Goal: Information Seeking & Learning: Check status

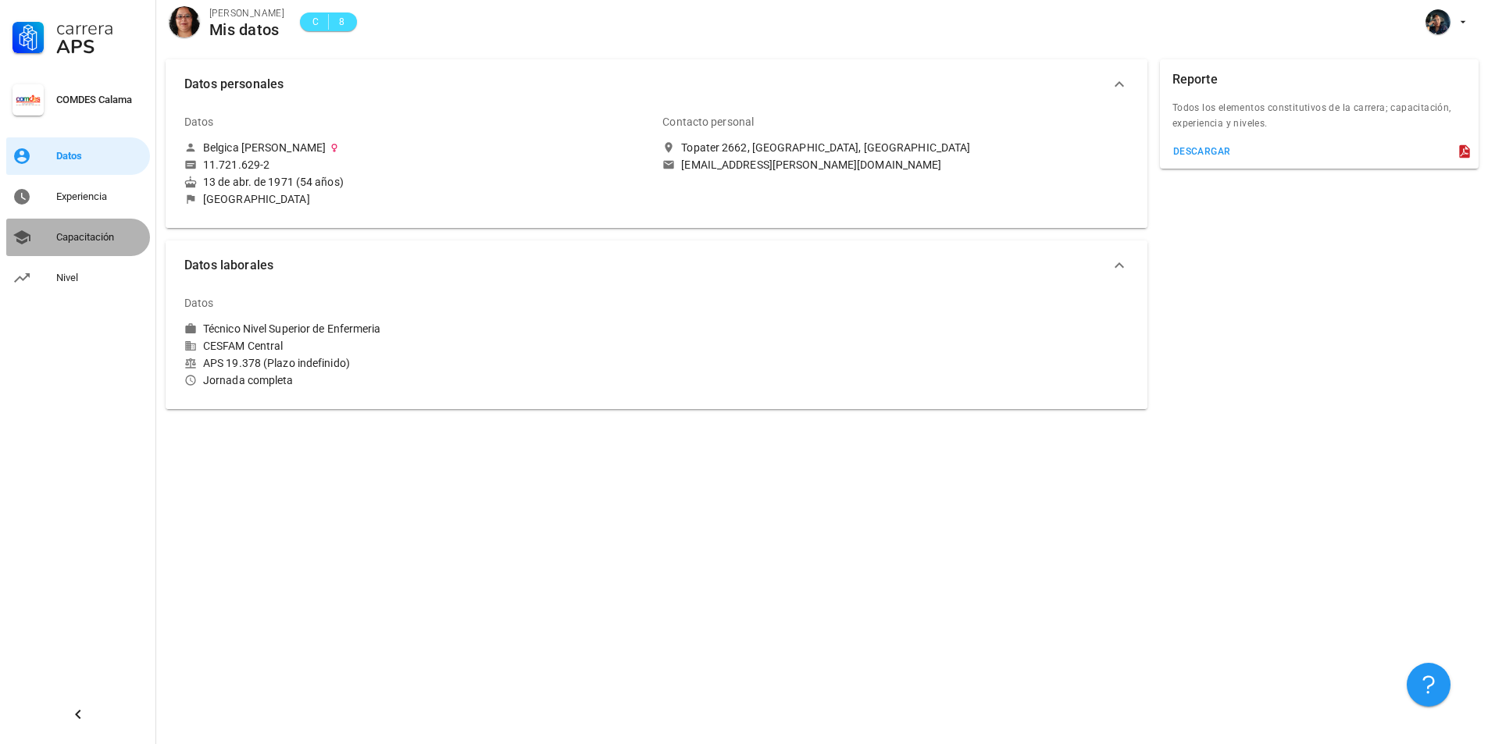
click at [92, 234] on div "Capacitación" at bounding box center [99, 237] width 87 height 12
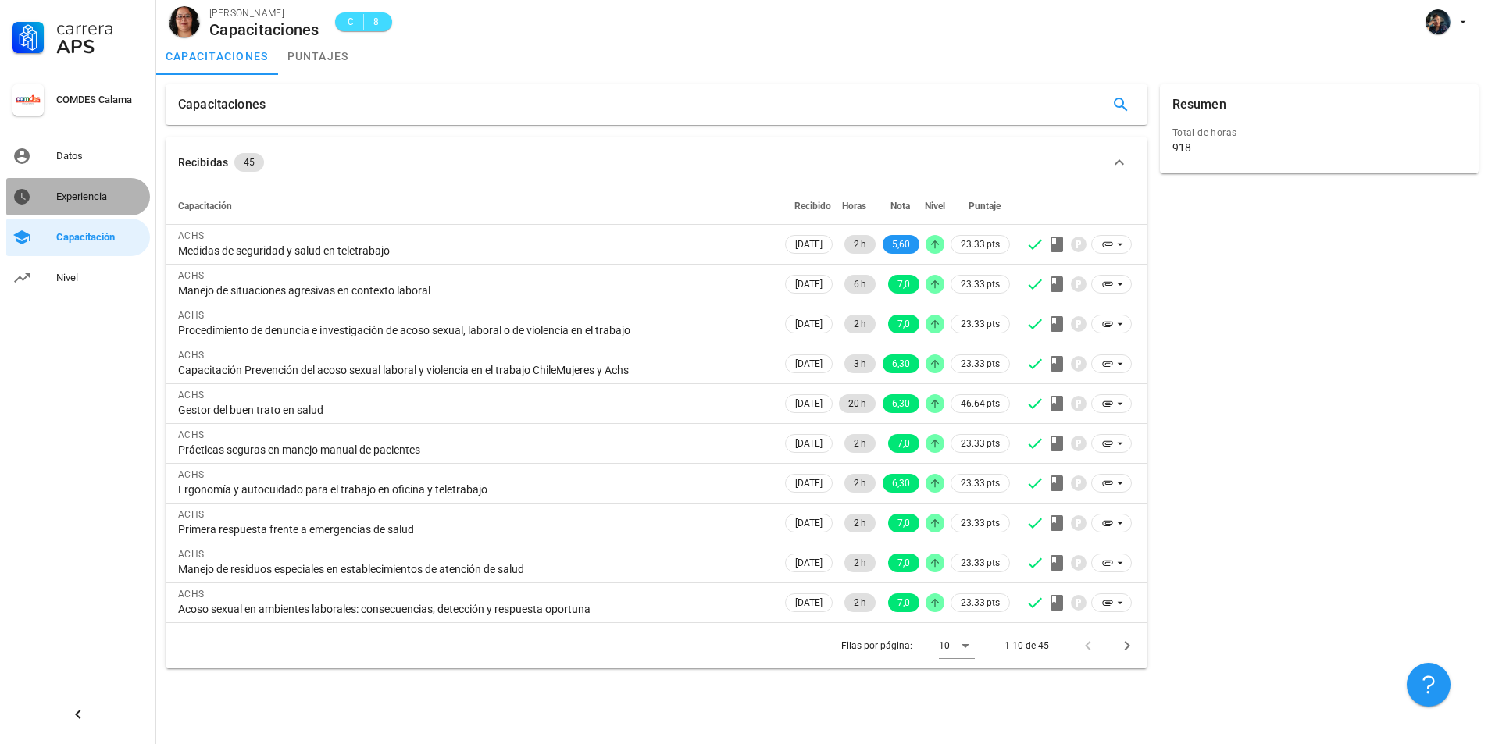
click at [80, 196] on div "Experiencia" at bounding box center [99, 197] width 87 height 12
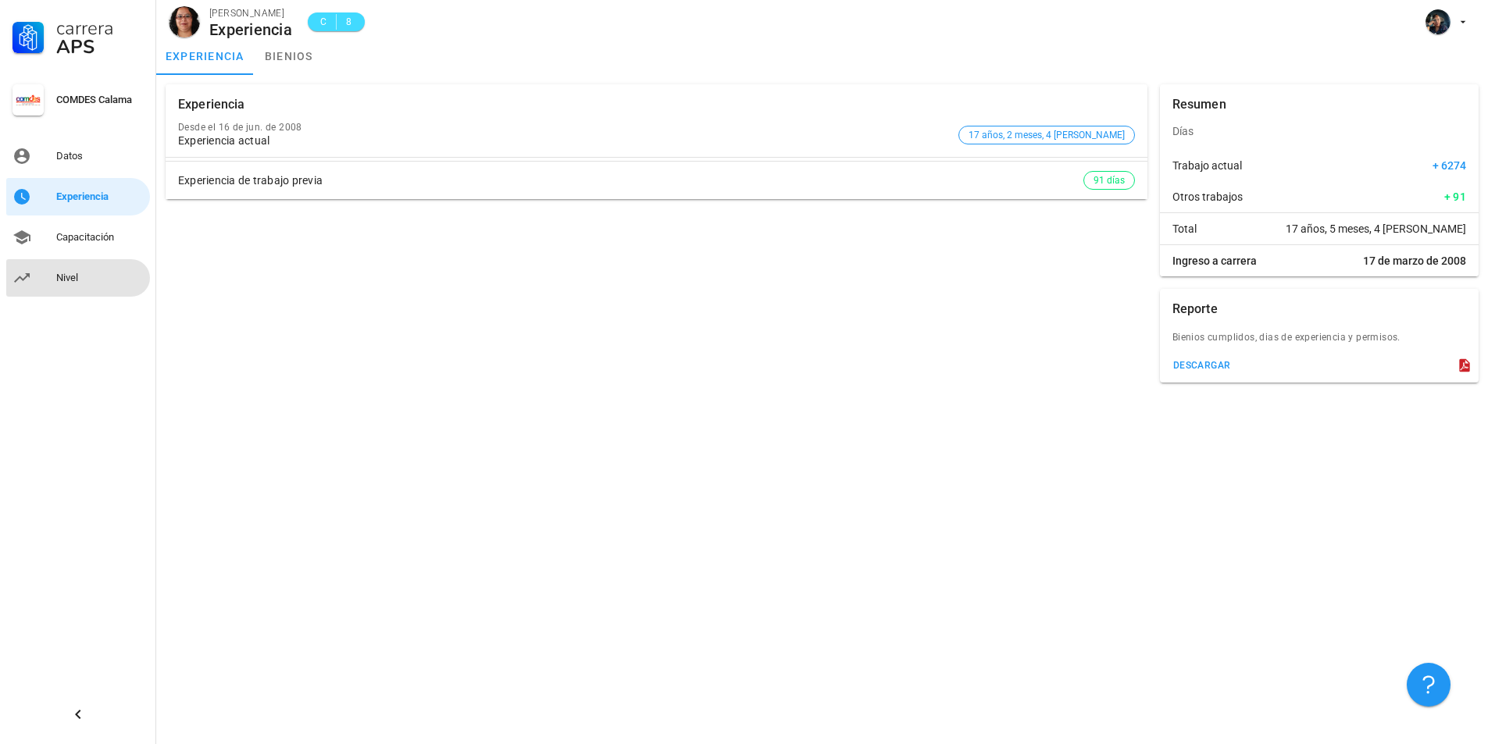
click at [66, 272] on div "Nivel" at bounding box center [99, 278] width 87 height 12
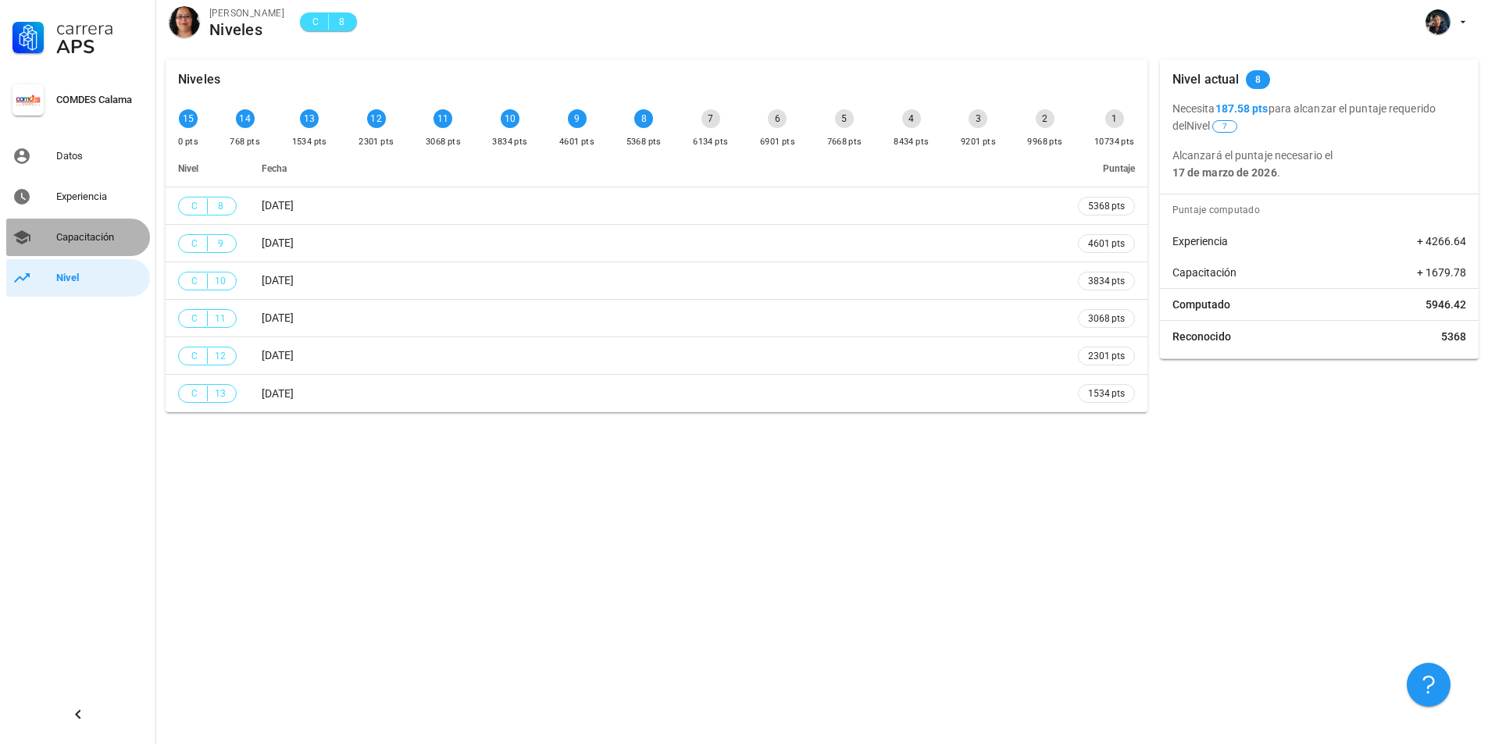
click at [94, 227] on div "Capacitación" at bounding box center [99, 237] width 87 height 25
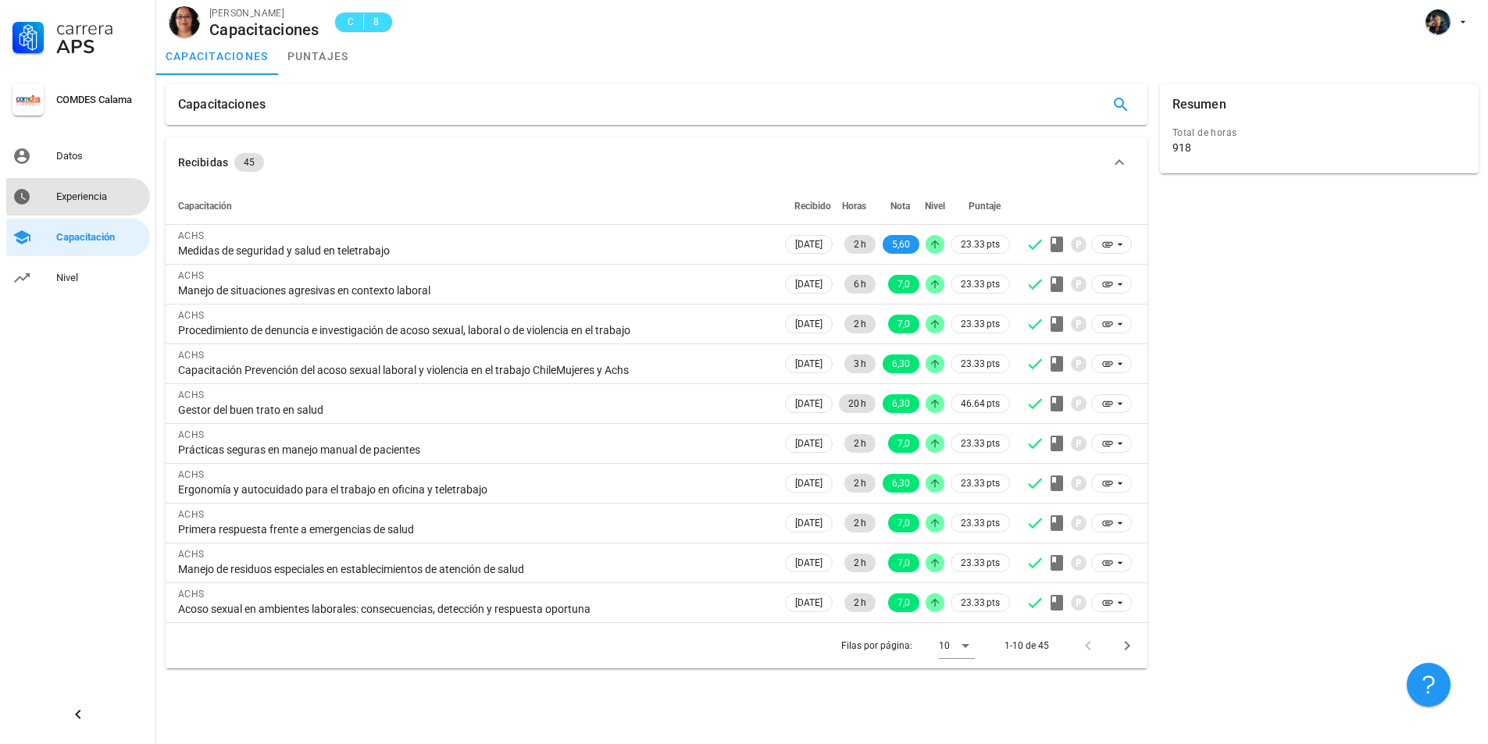
click at [80, 194] on div "Experiencia" at bounding box center [99, 197] width 87 height 12
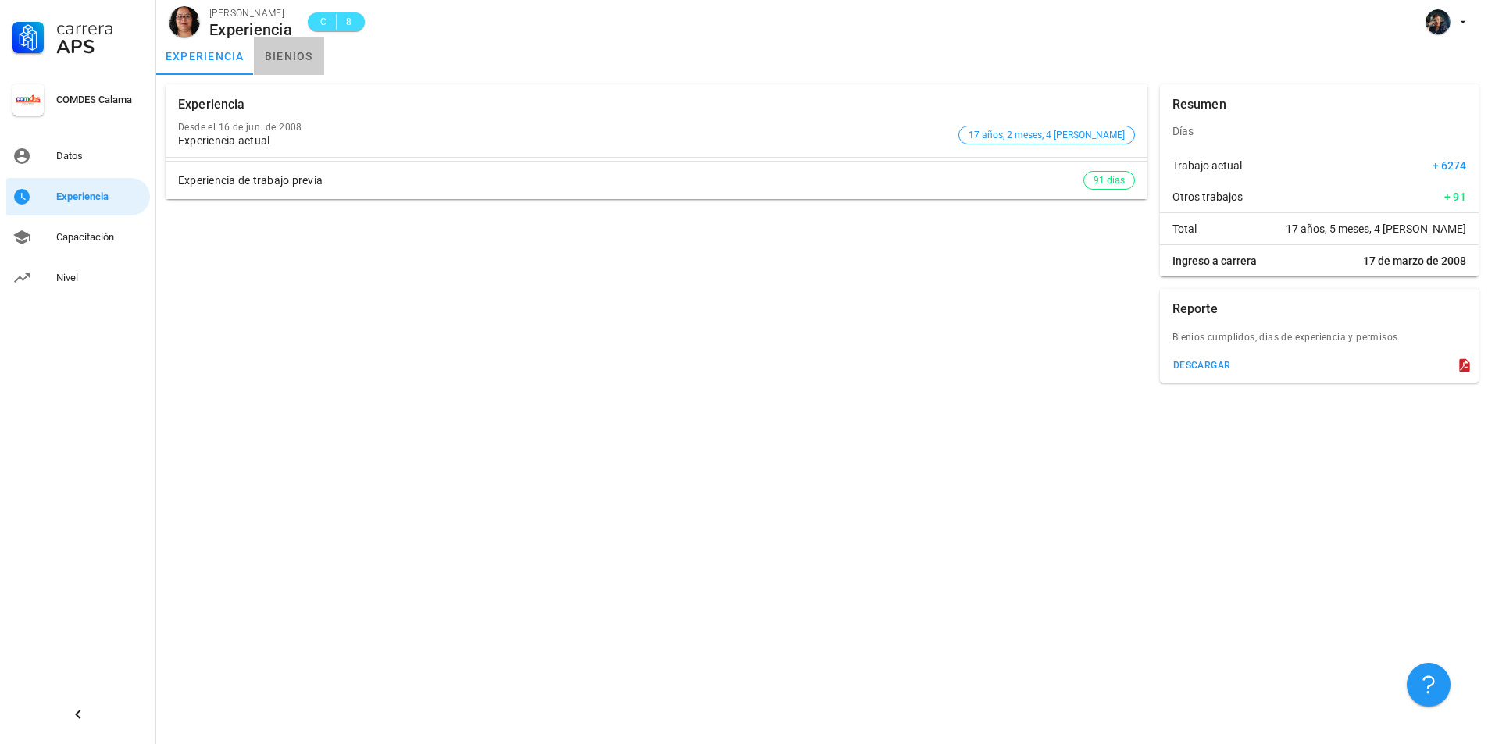
click at [293, 61] on link "bienios" at bounding box center [289, 55] width 70 height 37
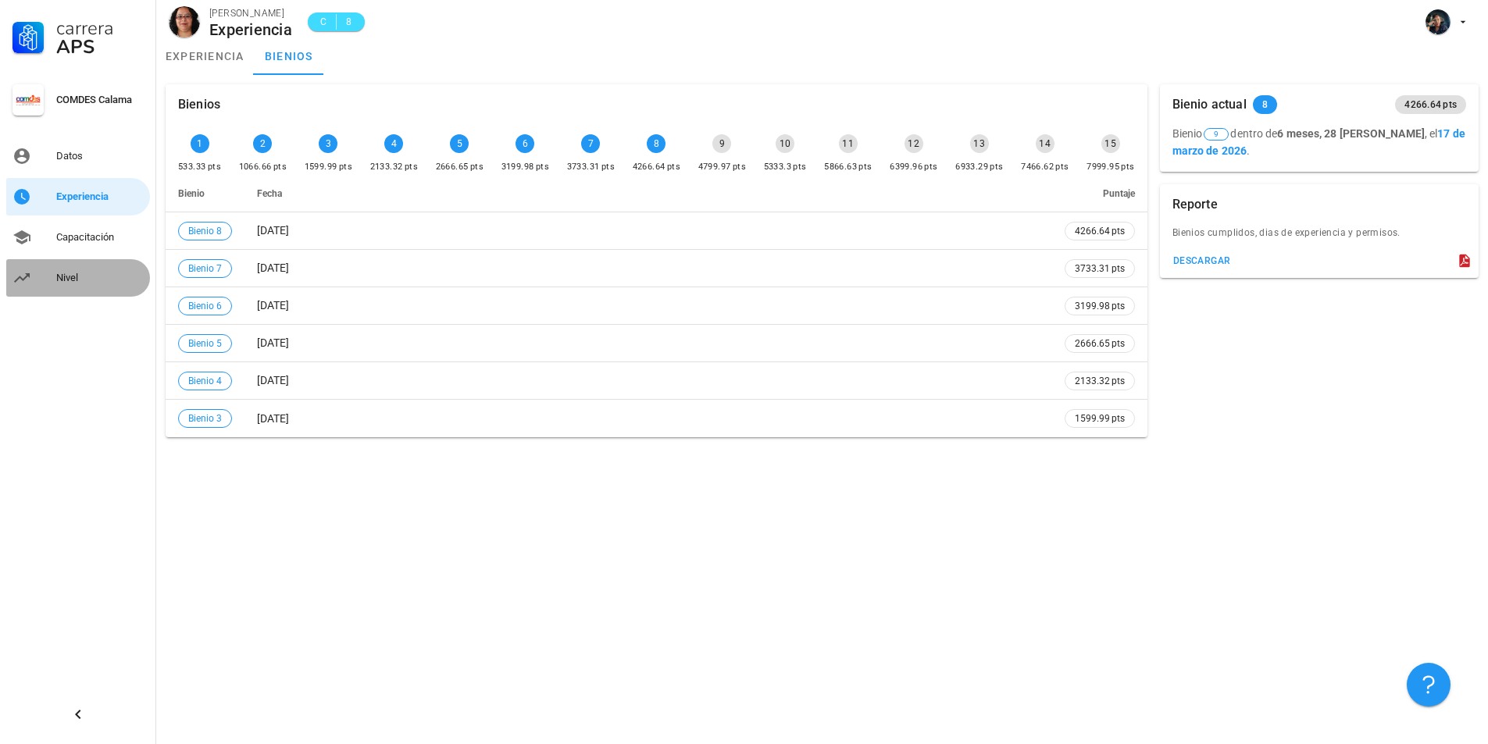
click at [66, 273] on div "Nivel" at bounding box center [99, 278] width 87 height 12
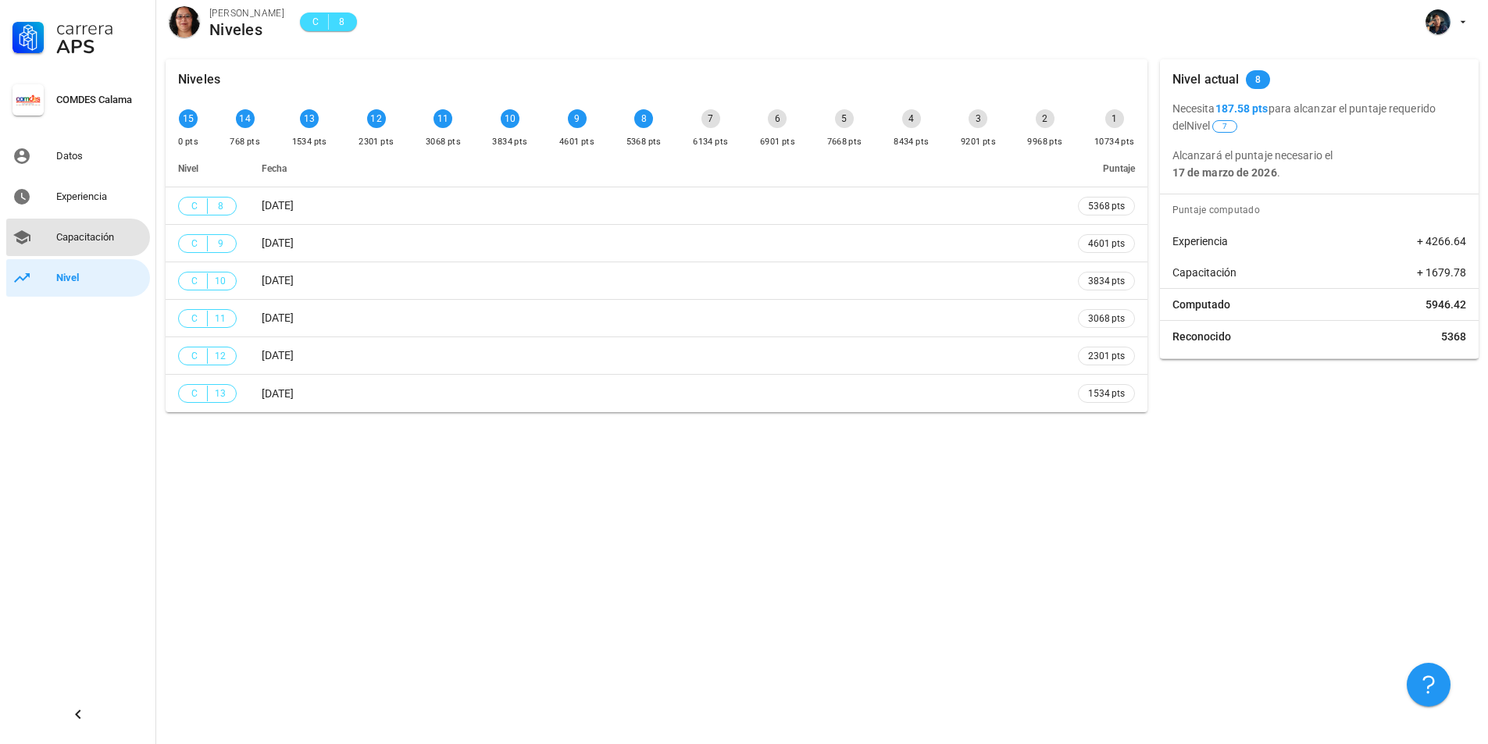
click at [91, 239] on div "Capacitación" at bounding box center [99, 237] width 87 height 12
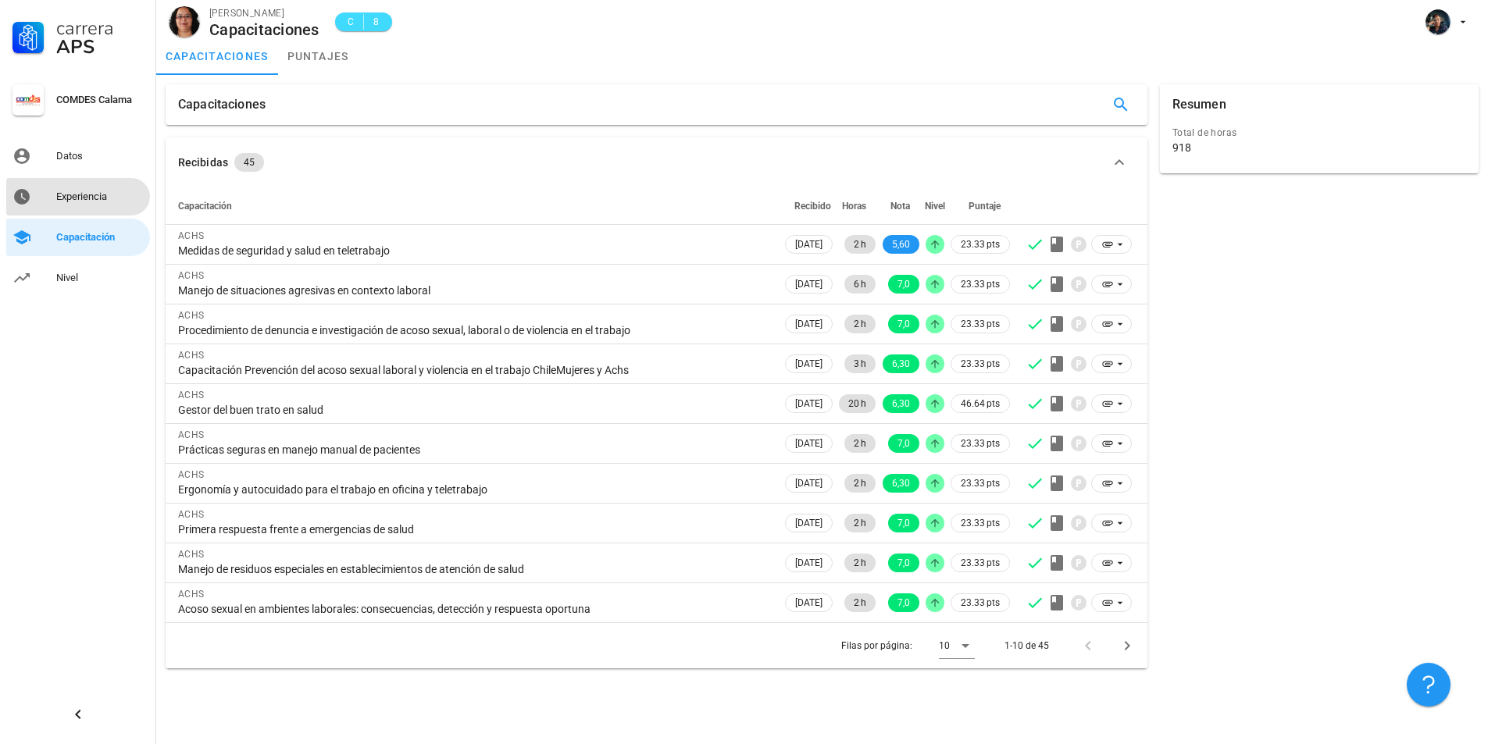
click at [84, 194] on div "Experiencia" at bounding box center [99, 197] width 87 height 12
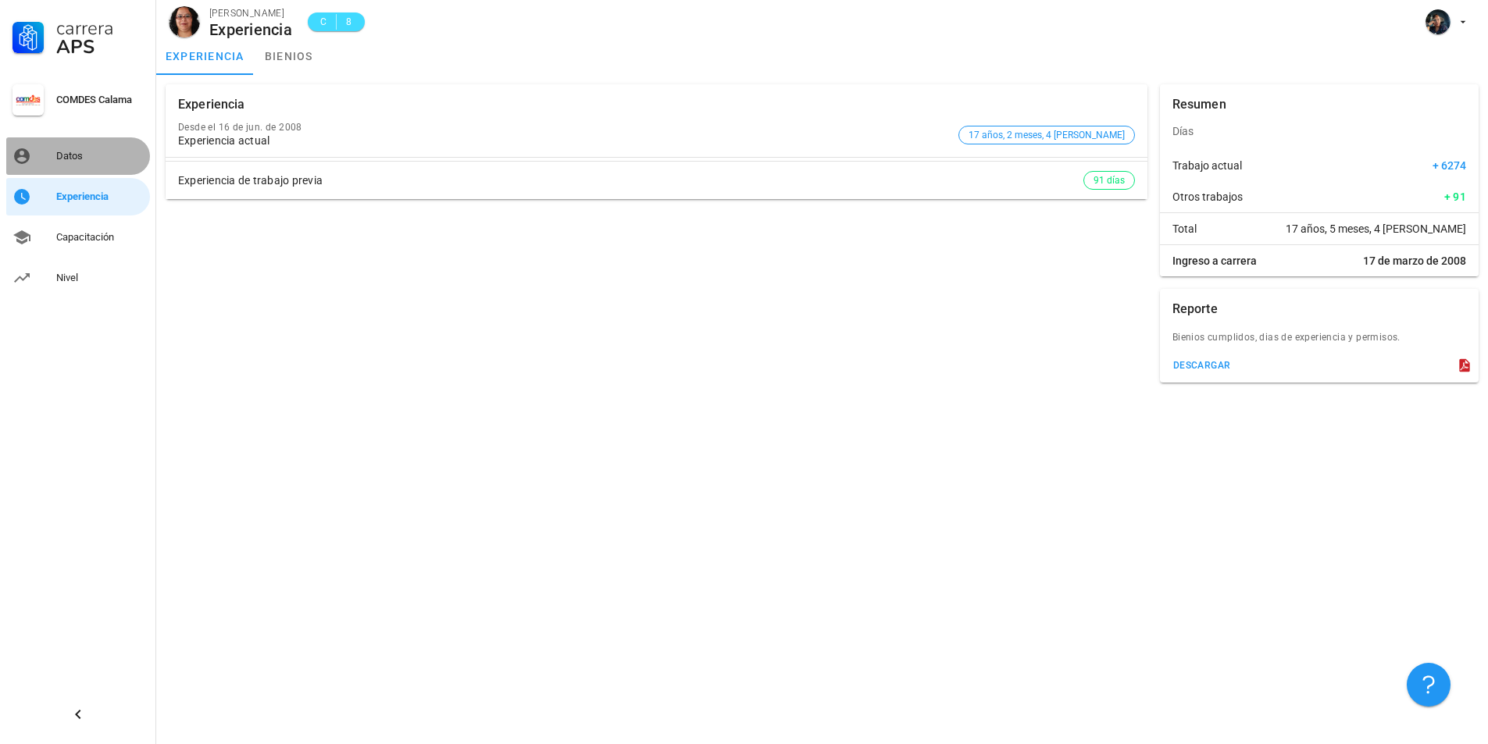
click at [73, 152] on div "Datos" at bounding box center [99, 156] width 87 height 12
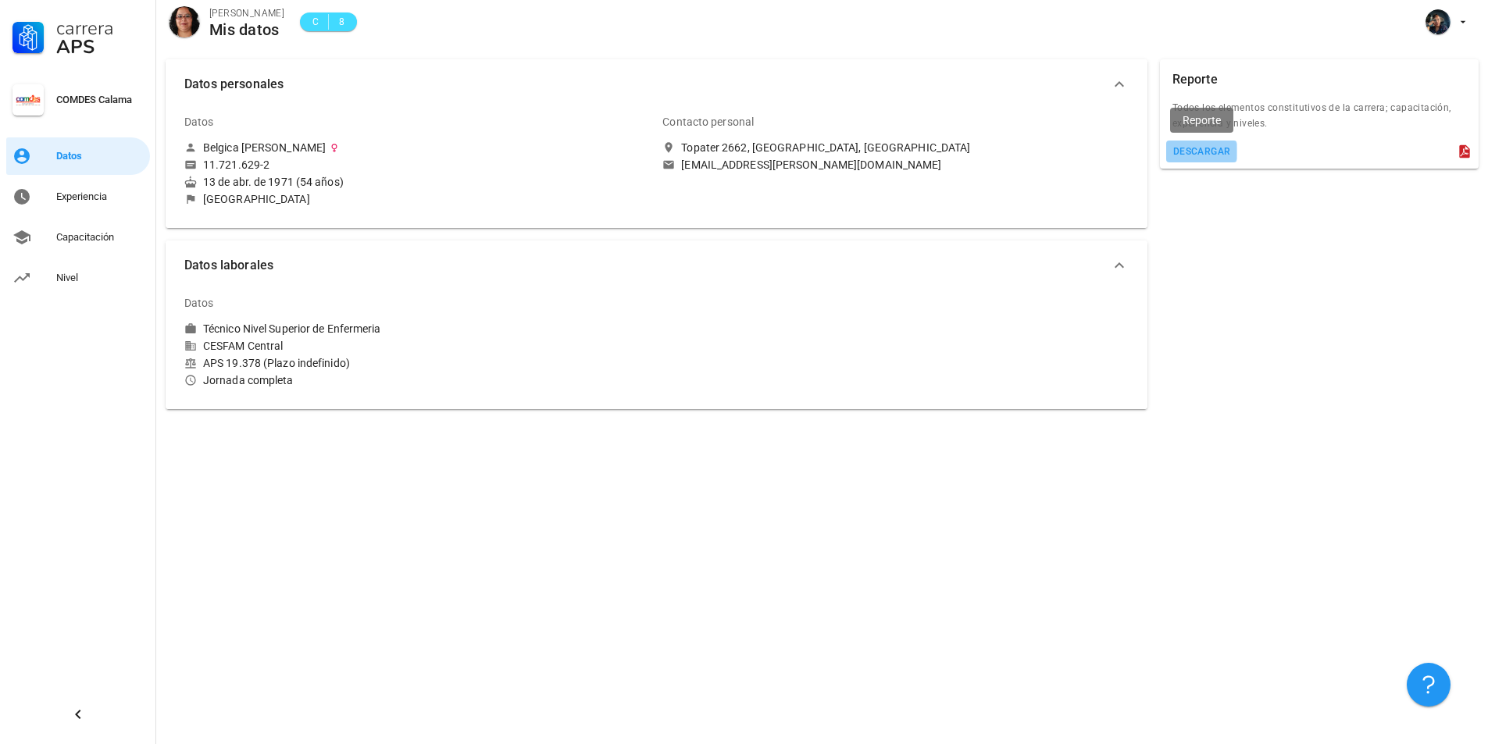
click at [1196, 151] on div "descargar" at bounding box center [1201, 151] width 59 height 11
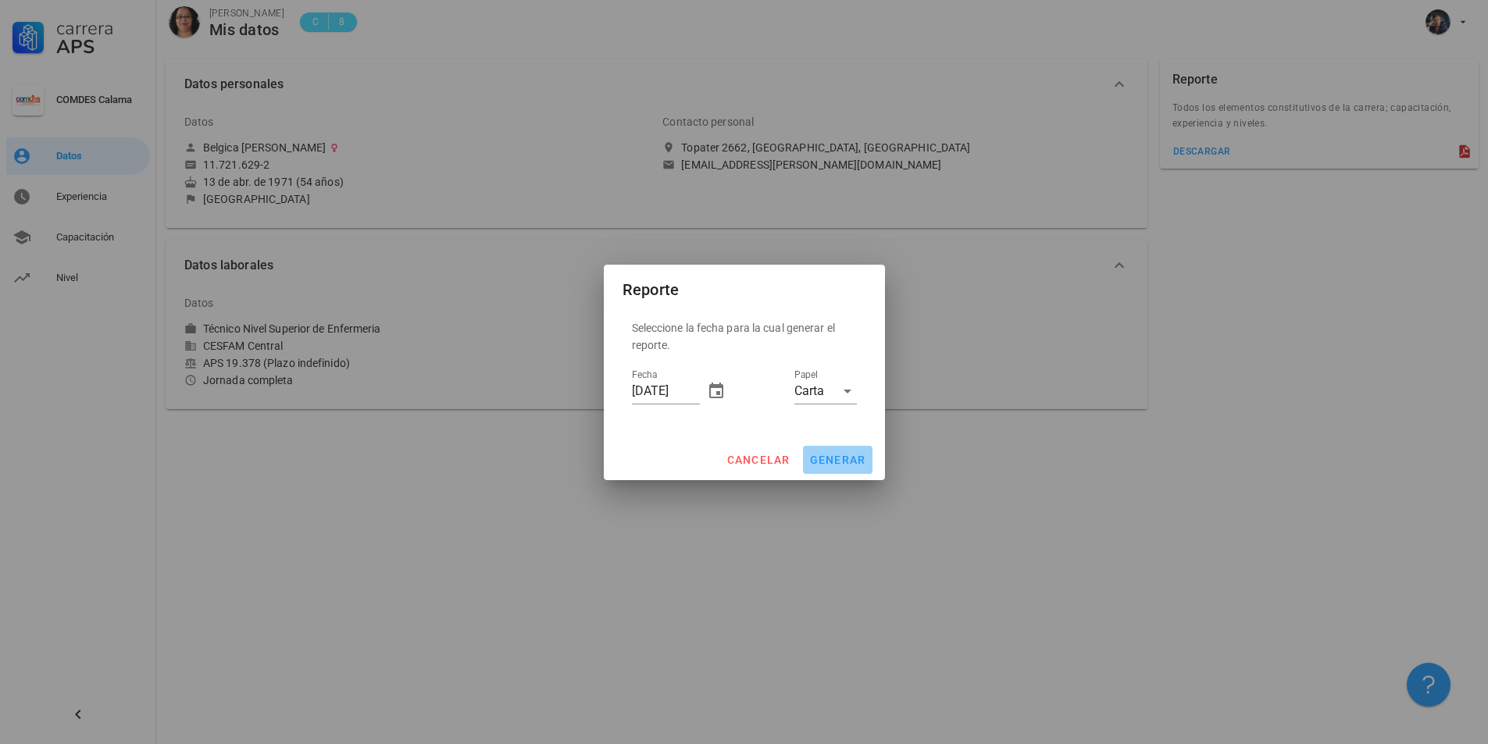
click at [836, 454] on span "generar" at bounding box center [837, 460] width 57 height 12
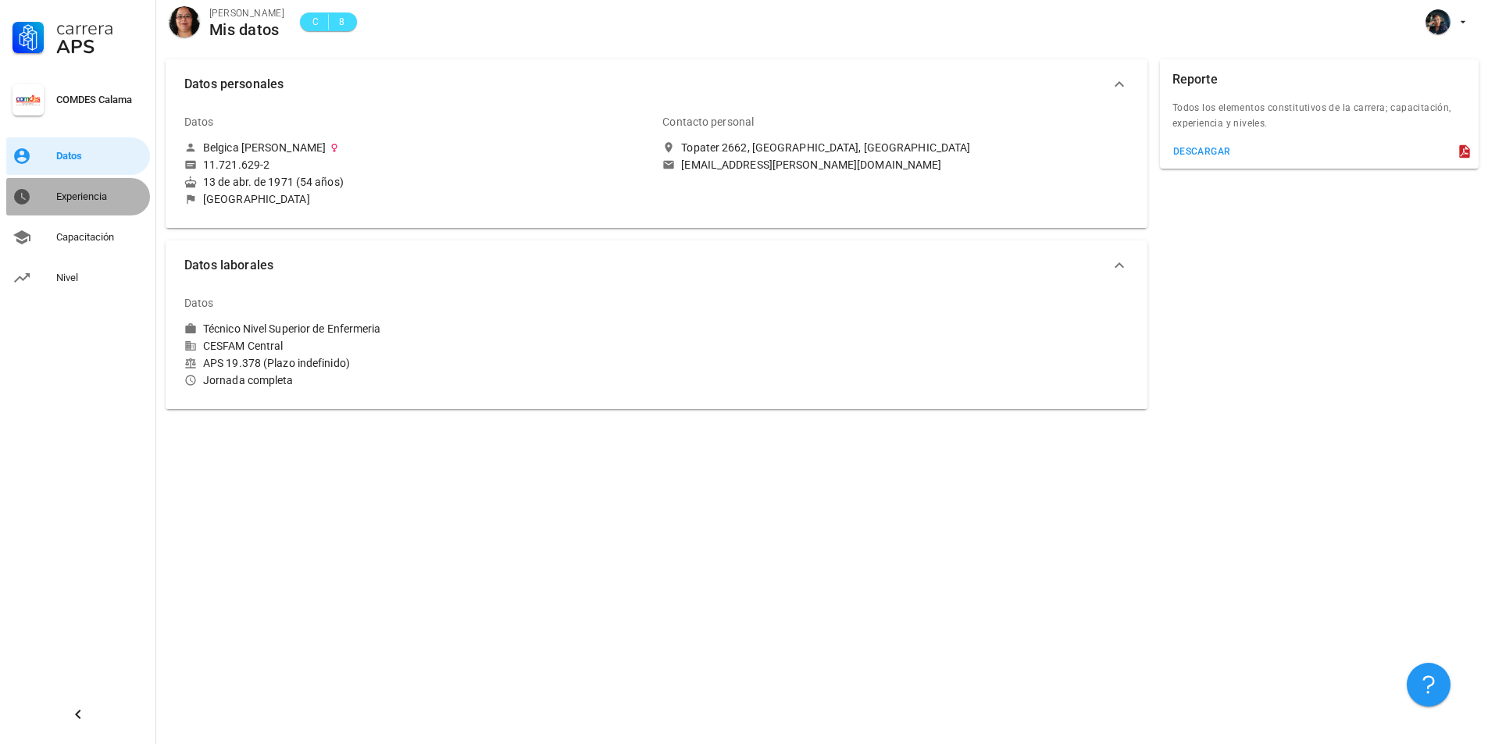
click at [68, 192] on div "Experiencia" at bounding box center [99, 197] width 87 height 12
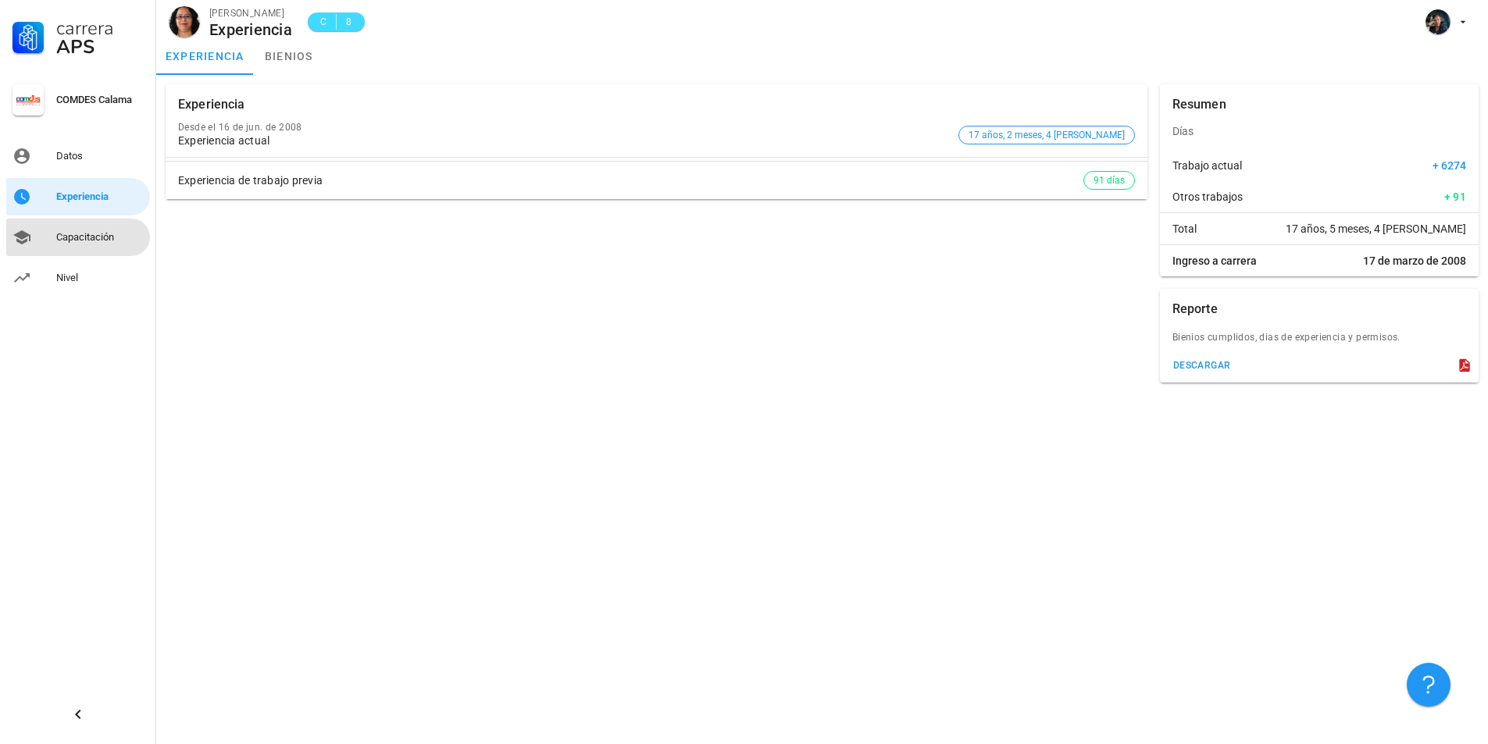
click at [66, 241] on div "Capacitación" at bounding box center [99, 237] width 87 height 12
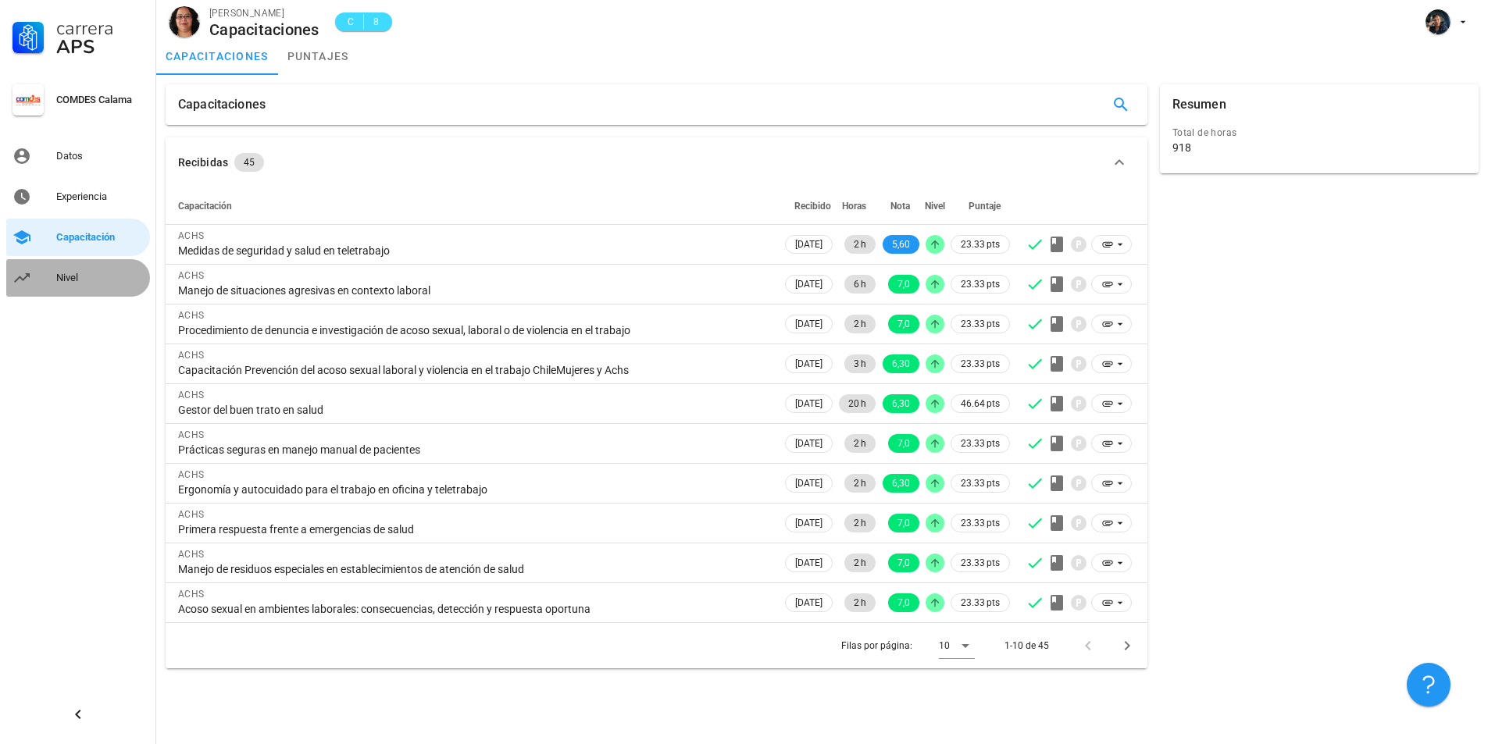
click at [62, 271] on div "Nivel" at bounding box center [99, 278] width 87 height 25
